Goal: Use online tool/utility: Utilize a website feature to perform a specific function

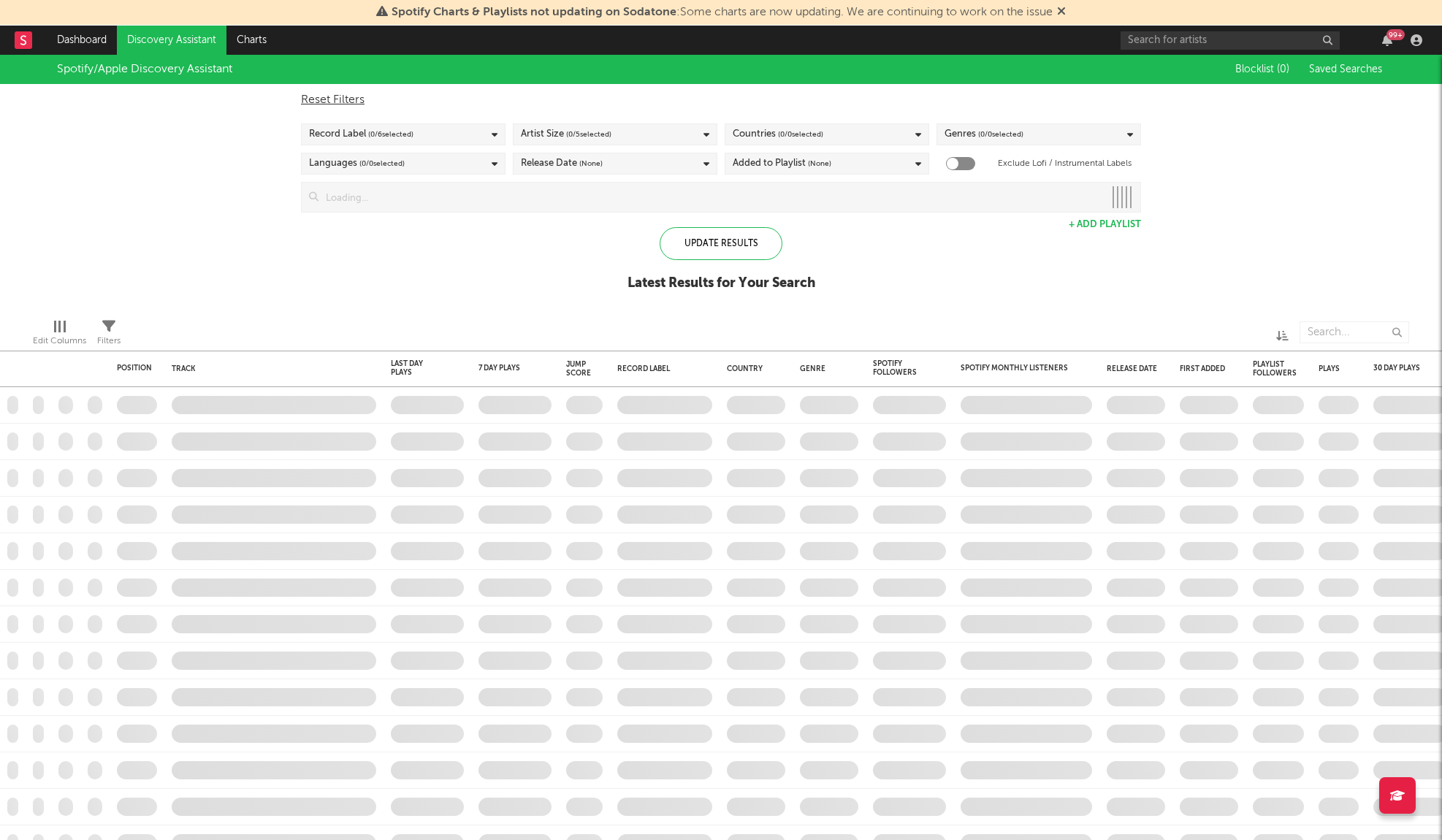
checkbox input "true"
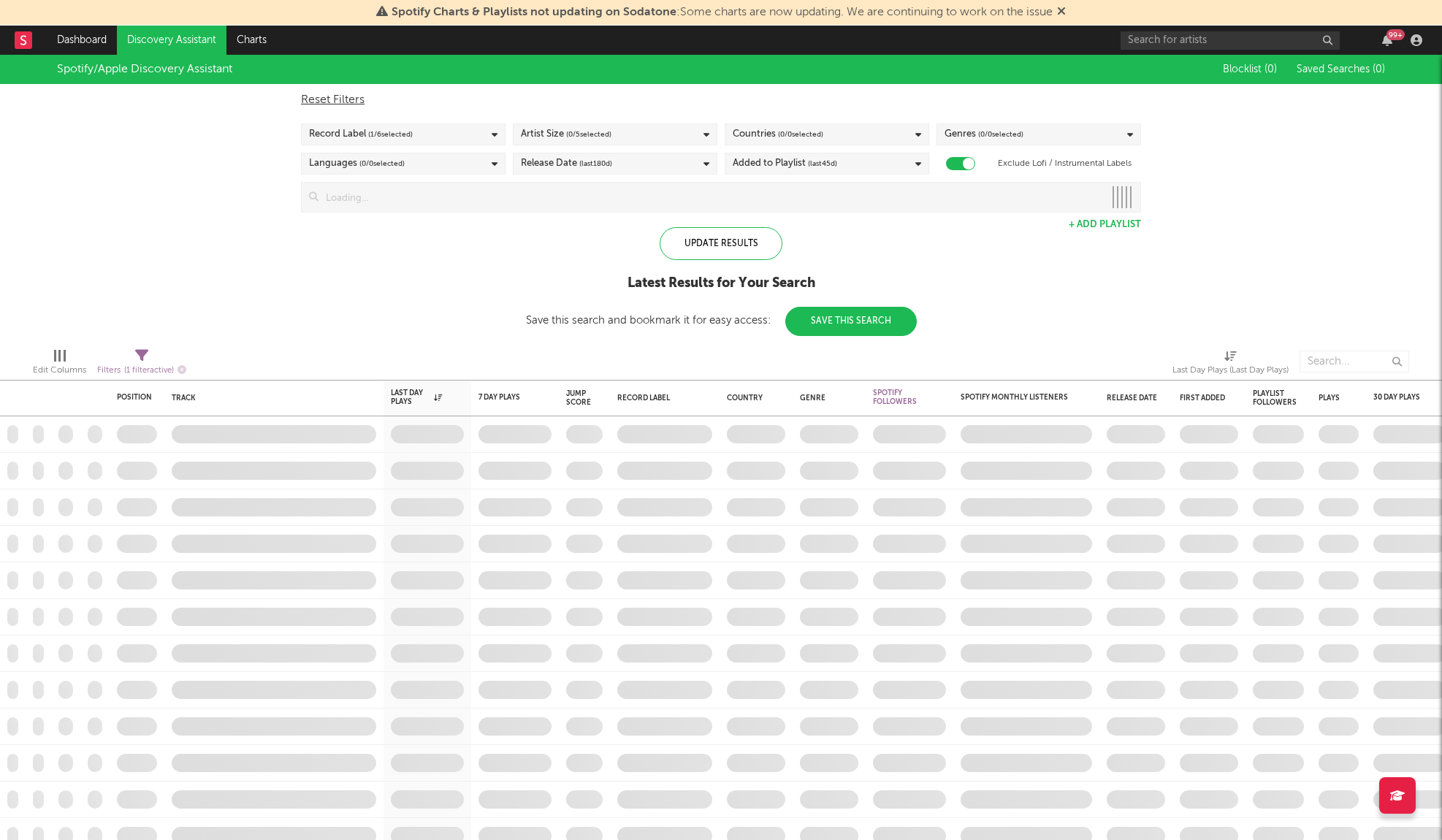
click at [10, 38] on nav "Dashboard Discovery Assistant Charts 99 +" at bounding box center [721, 40] width 1442 height 29
click at [28, 36] on rect at bounding box center [24, 40] width 18 height 18
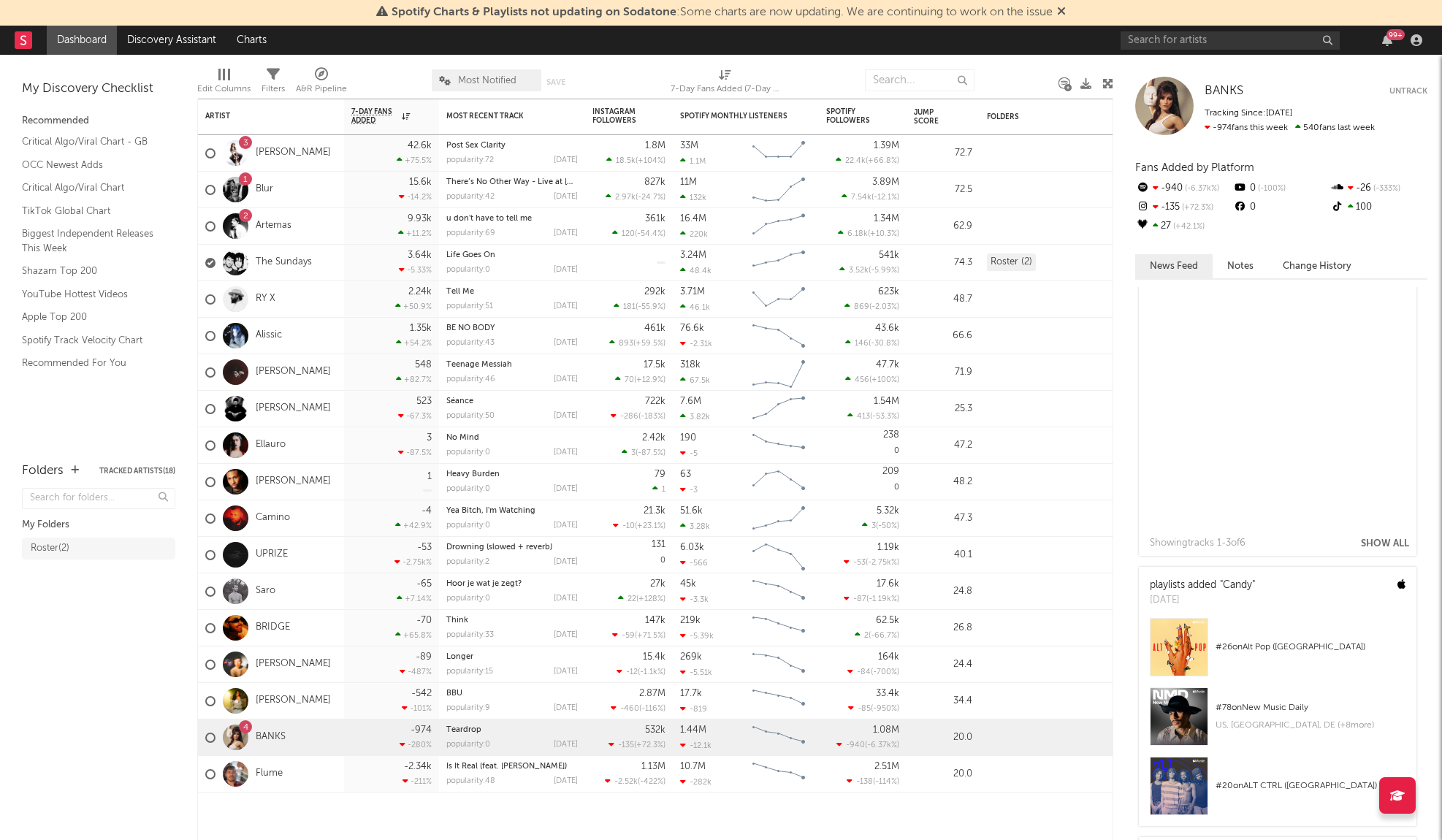
scroll to position [3675, 0]
